Goal: Task Accomplishment & Management: Manage account settings

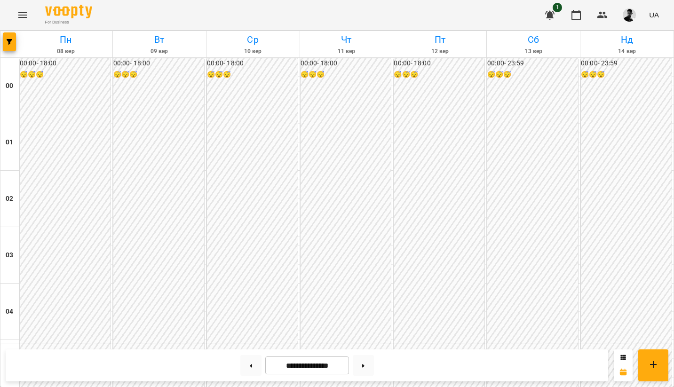
scroll to position [866, 0]
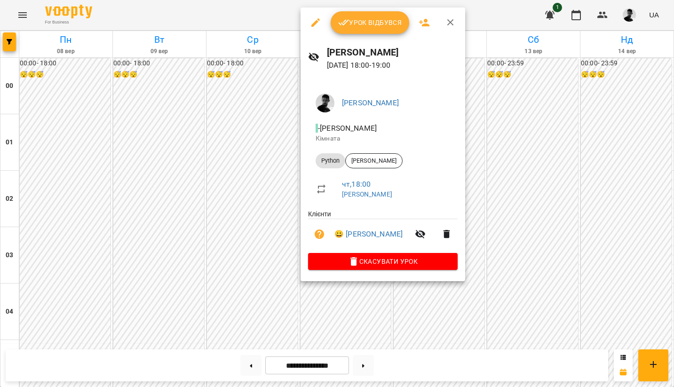
click at [352, 20] on span "Урок відбувся" at bounding box center [370, 22] width 64 height 11
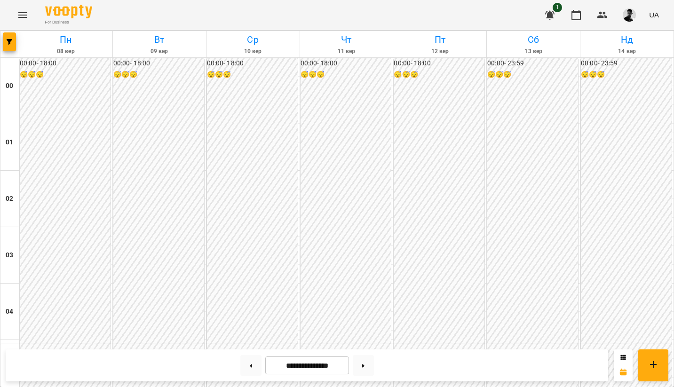
scroll to position [995, 0]
click at [367, 360] on button at bounding box center [363, 365] width 21 height 21
type input "**********"
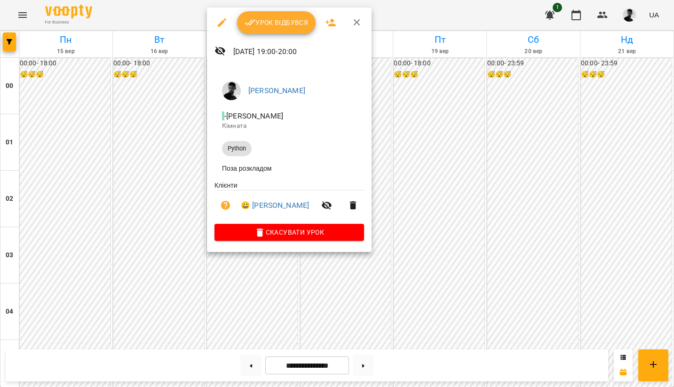
click at [362, 22] on button "button" at bounding box center [357, 22] width 23 height 23
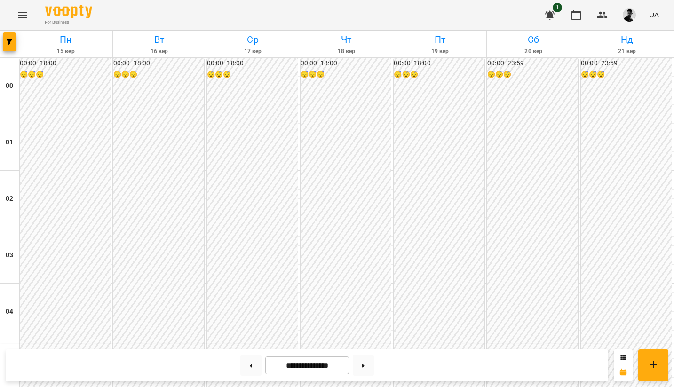
scroll to position [1005, 0]
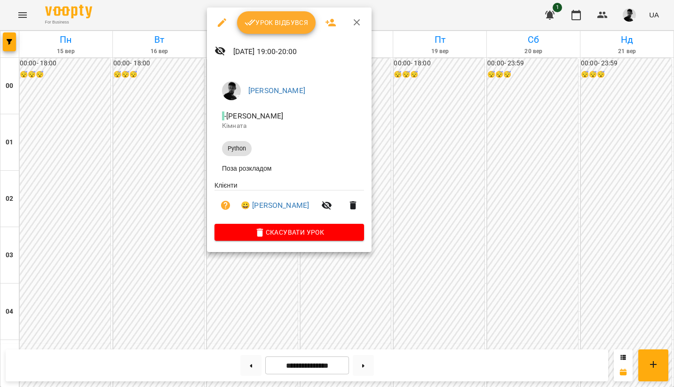
click at [410, 179] on div at bounding box center [337, 193] width 674 height 387
